Goal: Information Seeking & Learning: Learn about a topic

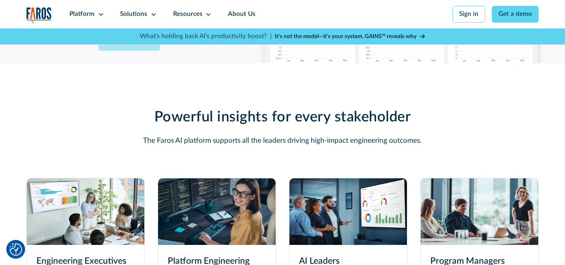
scroll to position [2257, 0]
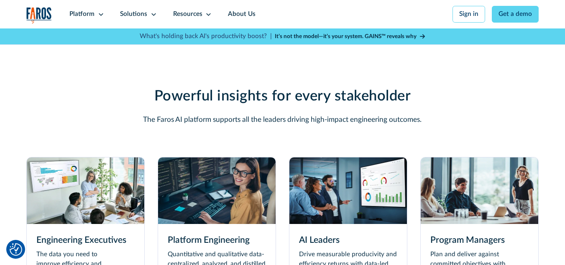
click at [187, 192] on img at bounding box center [216, 190] width 117 height 66
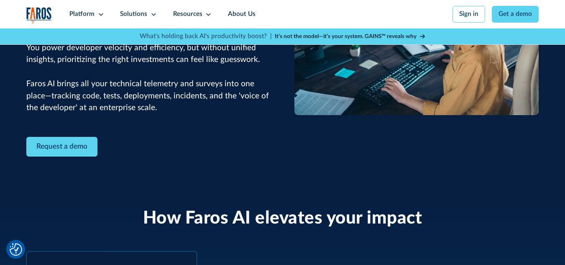
scroll to position [334, 0]
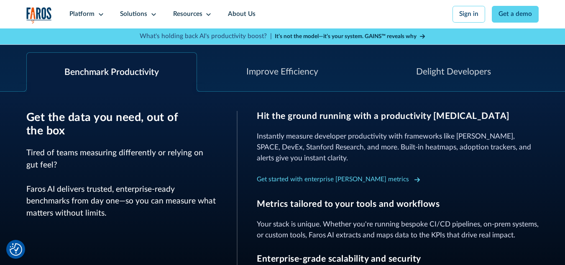
click at [414, 181] on icon at bounding box center [416, 179] width 5 height 5
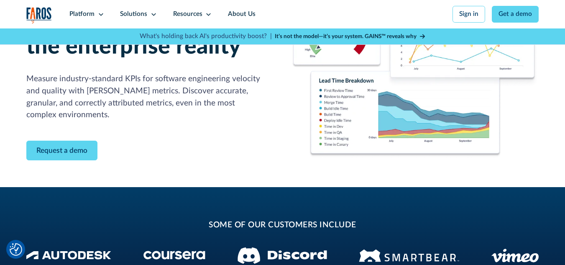
scroll to position [84, 0]
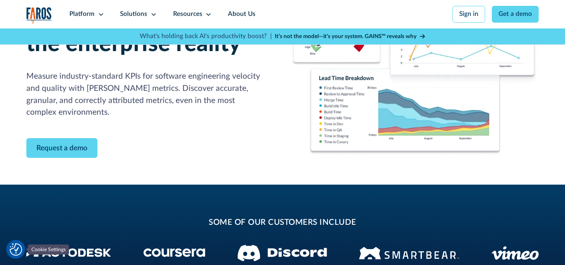
click at [12, 247] on img "Cookie Settings" at bounding box center [16, 249] width 13 height 13
